Goal: Task Accomplishment & Management: Use online tool/utility

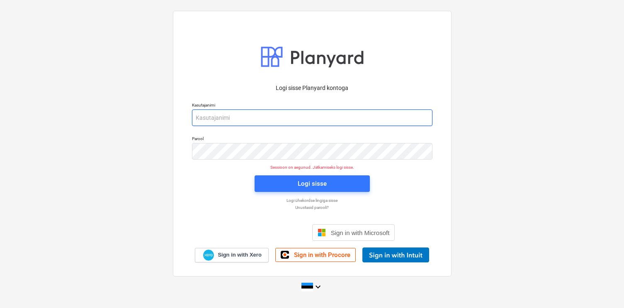
click at [256, 117] on input "email" at bounding box center [312, 117] width 240 height 17
type input "[EMAIL_ADDRESS][DOMAIN_NAME]"
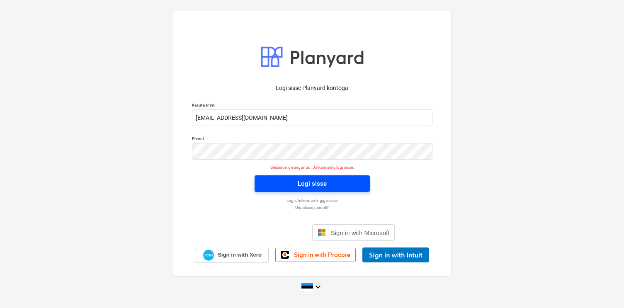
click at [292, 178] on span "Logi sisse" at bounding box center [311, 183] width 95 height 11
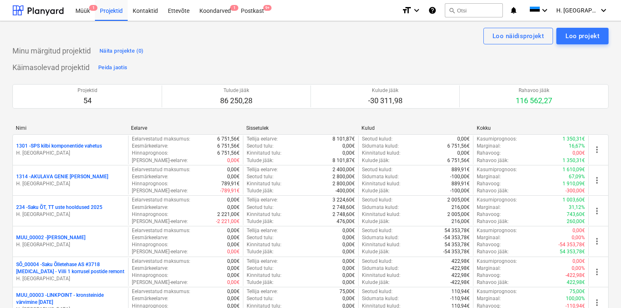
scroll to position [1273, 0]
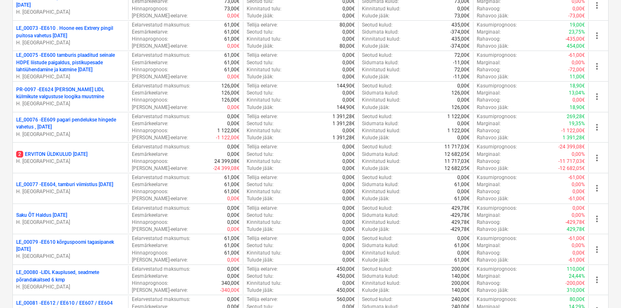
drag, startPoint x: 86, startPoint y: 213, endPoint x: 155, endPoint y: 200, distance: 70.0
click at [67, 213] on p "Saku ÕT Haldus [DATE]" at bounding box center [41, 215] width 51 height 7
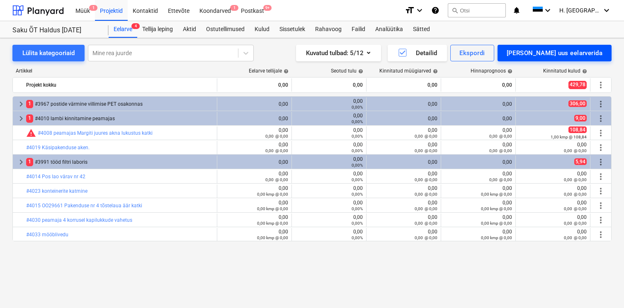
click at [561, 56] on div "[PERSON_NAME] uus eelarverida" at bounding box center [554, 53] width 96 height 11
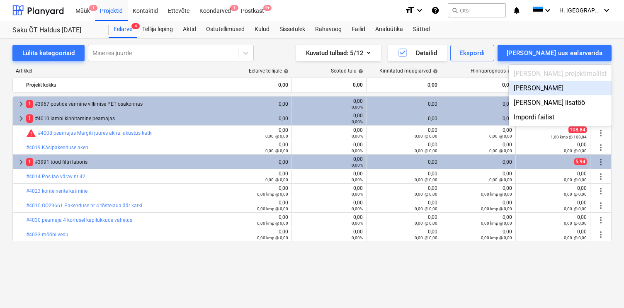
click at [554, 85] on div "[PERSON_NAME]" at bounding box center [559, 88] width 103 height 15
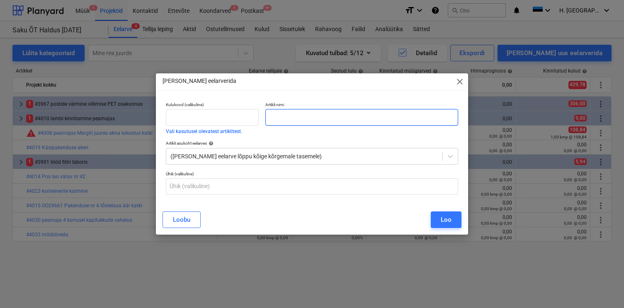
click at [291, 119] on input "text" at bounding box center [361, 117] width 192 height 17
paste input "#4037 peamaja laborile tooli kokku [PERSON_NAME]"
type input "#4037 peamaja laborile tooli kokku [PERSON_NAME]"
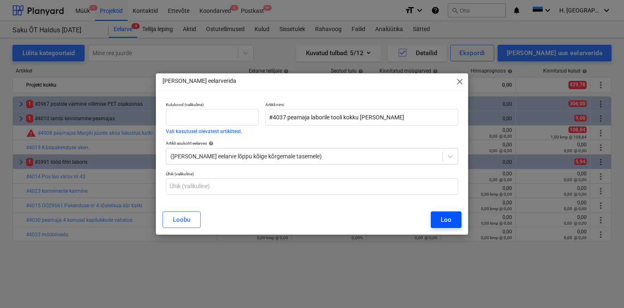
click at [432, 218] on button "Loo" at bounding box center [446, 219] width 31 height 17
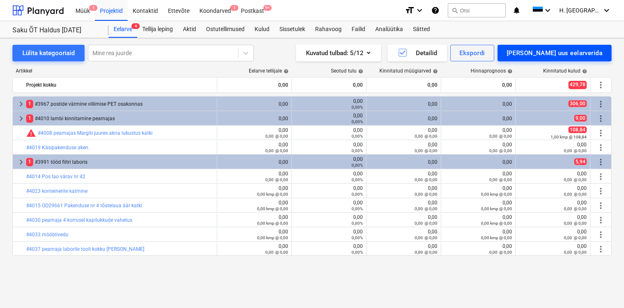
click at [547, 55] on div "[PERSON_NAME] uus eelarverida" at bounding box center [554, 53] width 96 height 11
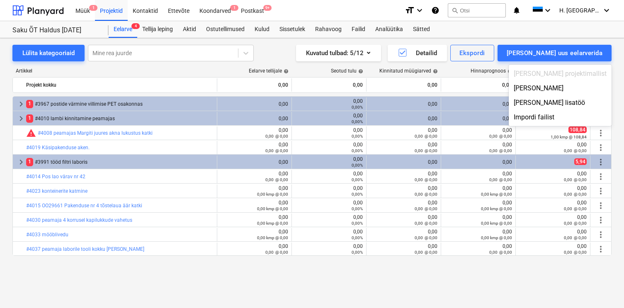
click at [564, 86] on div "[PERSON_NAME]" at bounding box center [559, 88] width 103 height 15
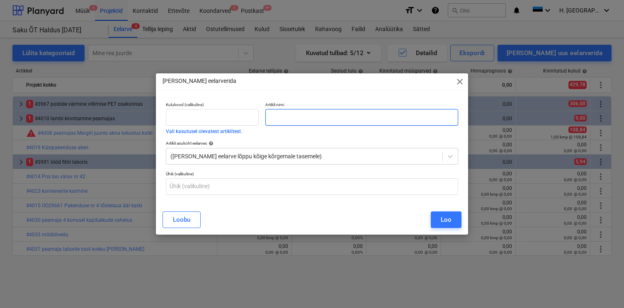
click at [393, 120] on input "text" at bounding box center [361, 117] width 192 height 17
paste input "#4039 katlamaja [PERSON_NAME] vahetus"
type input "#4039 katlamaja [PERSON_NAME] vahetus"
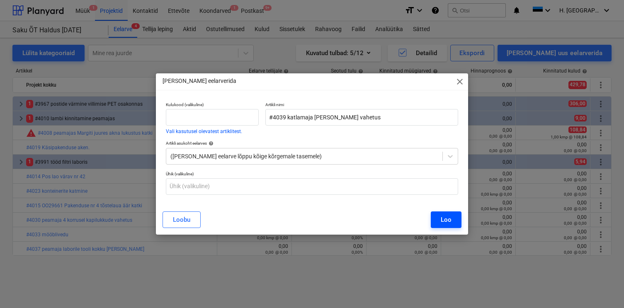
click at [442, 223] on div "Loo" at bounding box center [445, 219] width 11 height 11
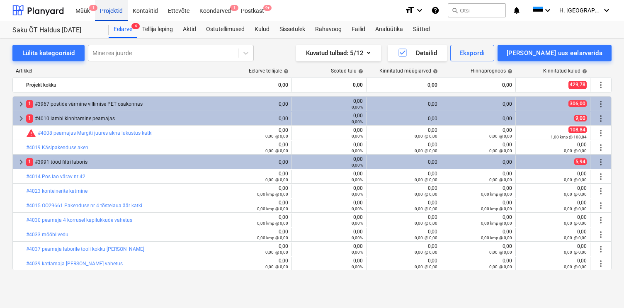
click at [109, 10] on div "Projektid" at bounding box center [111, 10] width 33 height 21
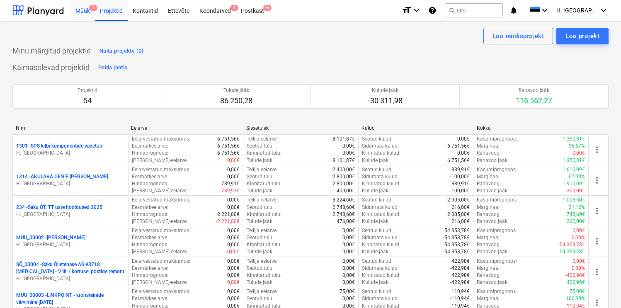
click at [78, 10] on div "Müük 1" at bounding box center [82, 10] width 24 height 21
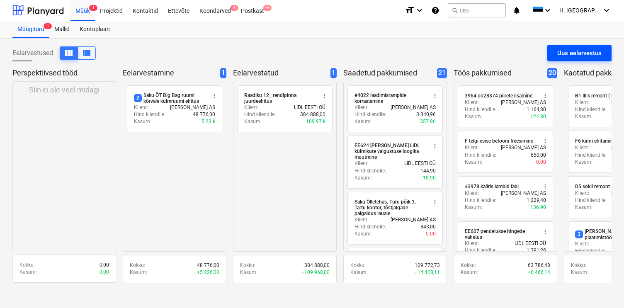
click at [554, 56] on button "Uus eelarvestus" at bounding box center [579, 53] width 64 height 17
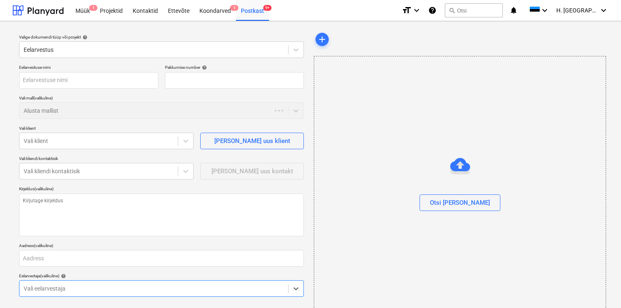
type input "QU-0102"
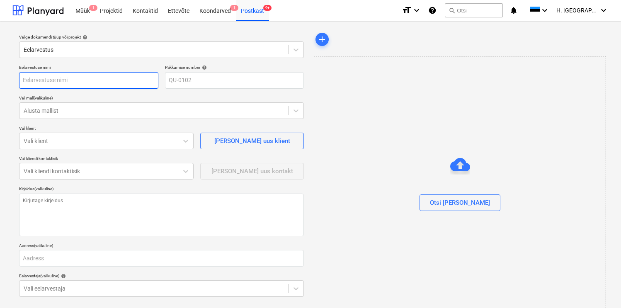
click at [83, 81] on input "text" at bounding box center [88, 80] width 139 height 17
type input "[PERSON_NAME] AS , uste vahetused , metalluksed"
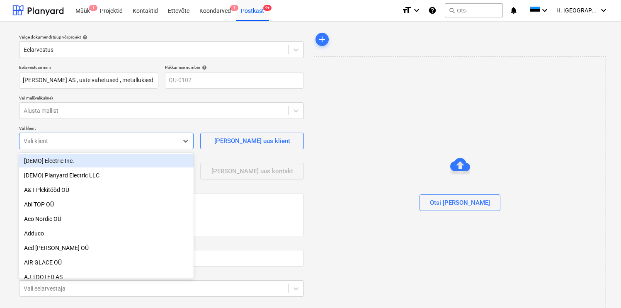
click at [64, 141] on div at bounding box center [99, 141] width 150 height 8
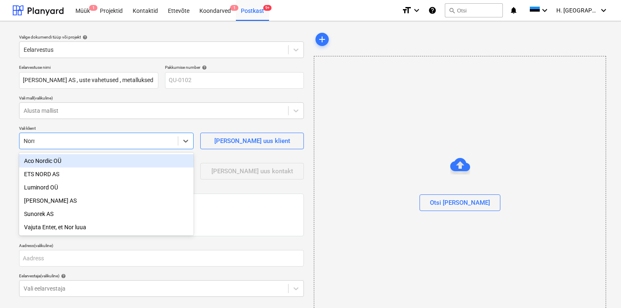
type input "[PERSON_NAME]"
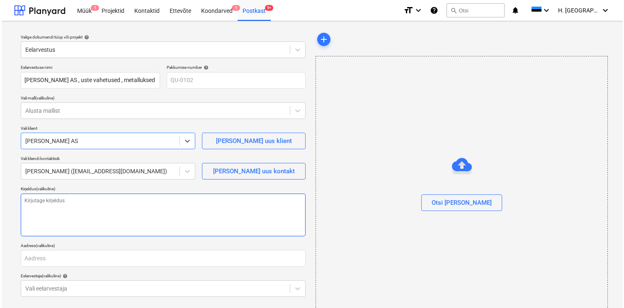
scroll to position [39, 0]
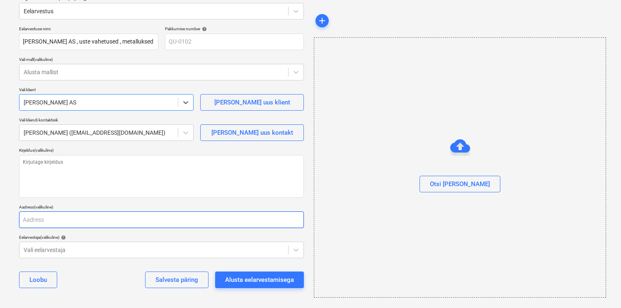
click at [68, 216] on input "text" at bounding box center [161, 219] width 285 height 17
type input "[STREET_ADDRESS]"
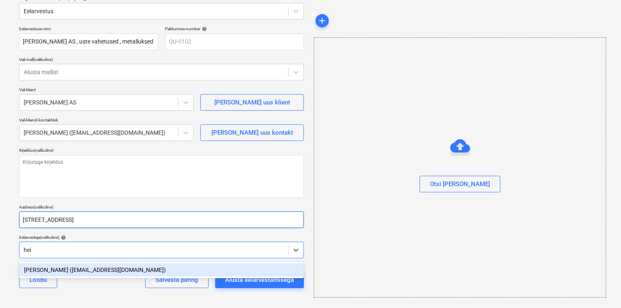
type input "heik"
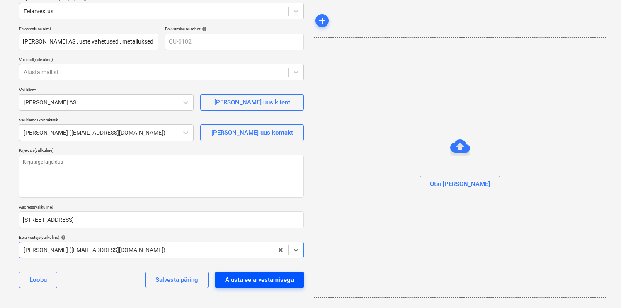
click at [227, 278] on div "Alusta eelarvestamisega" at bounding box center [259, 279] width 69 height 11
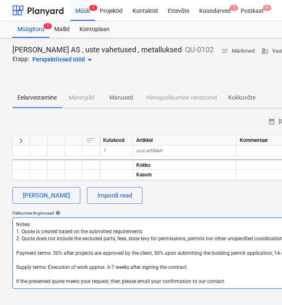
click at [201, 242] on textarea "Notes: 1. Quote is created based on the submitted requirements 2. Quote does no…" at bounding box center [283, 252] width 542 height 71
drag, startPoint x: 193, startPoint y: 265, endPoint x: 27, endPoint y: 212, distance: 173.8
click at [27, 212] on div "Pakkumise tingimused help Notes: 1. Quote is created based on the submitted req…" at bounding box center [283, 249] width 542 height 78
click at [164, 264] on textarea "Notes: 1. Quote is created based on the submitted requirements 2. Quote does no…" at bounding box center [283, 252] width 542 height 71
drag, startPoint x: 226, startPoint y: 283, endPoint x: -3, endPoint y: 215, distance: 239.1
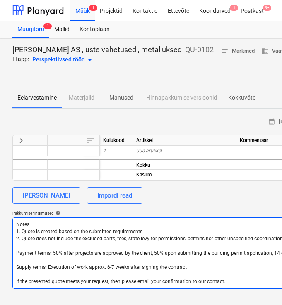
click at [0, 215] on html "Müük 1 Projektid Kontaktid Ettevõte Koondarved 1 Postkast 9+ format_size keyboa…" at bounding box center [141, 152] width 282 height 305
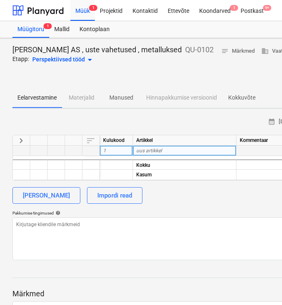
click at [143, 149] on span "uus artikkel" at bounding box center [149, 151] width 26 height 6
type input "B3 siseuks"
click at [209, 200] on div "[PERSON_NAME] Impordi read" at bounding box center [283, 195] width 542 height 17
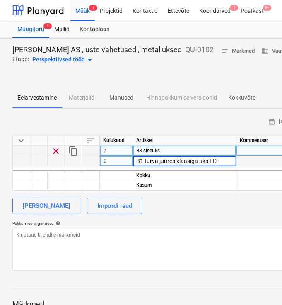
type input "B1 turva juures klaasiga uks EI30"
click at [182, 201] on div "[PERSON_NAME] Impordi read" at bounding box center [283, 205] width 542 height 17
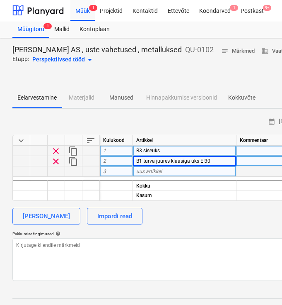
click at [179, 172] on div "uus artikkel" at bounding box center [185, 171] width 104 height 10
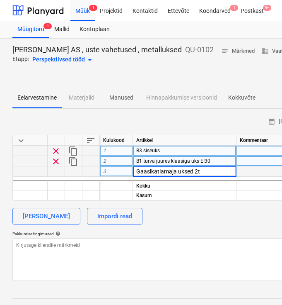
type input "Gaasikatlamaja uksed 2tk"
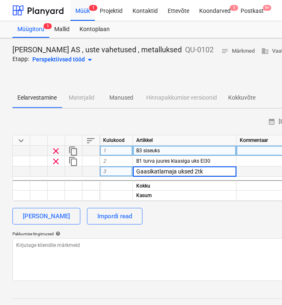
click at [174, 201] on div "calendar_month [DATE] calendar_month [DATE] currency_exchange Määra valuuta per…" at bounding box center [283, 197] width 542 height 165
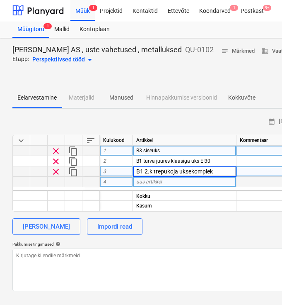
type input "B1 2.k trepukoja uksekomplekt"
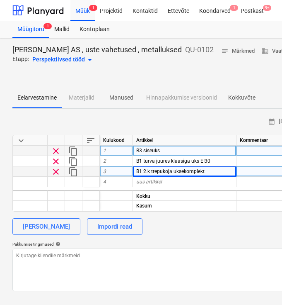
click at [220, 234] on div "[PERSON_NAME] Impordi read" at bounding box center [283, 226] width 542 height 17
